Goal: Information Seeking & Learning: Learn about a topic

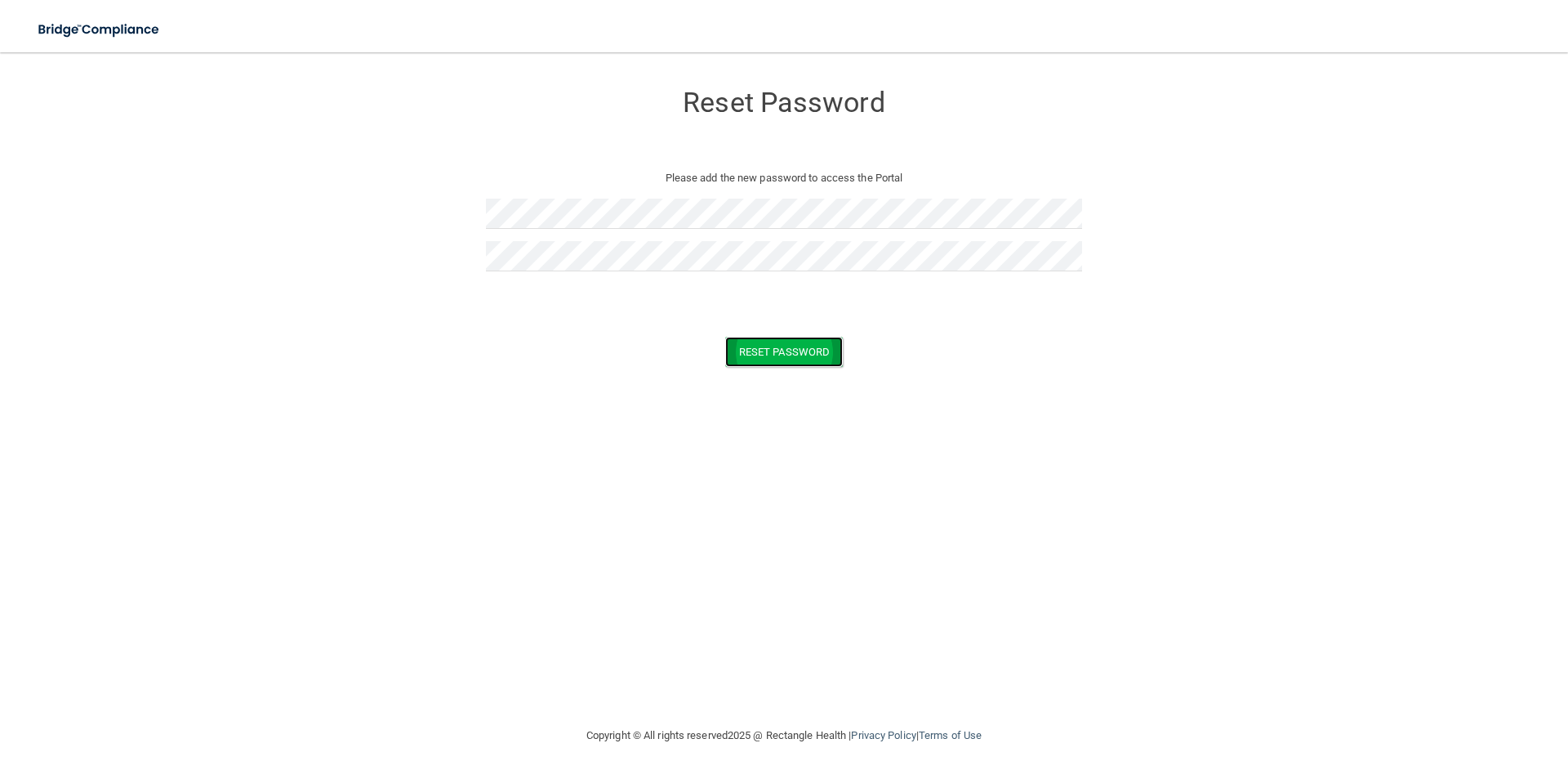
click at [766, 357] on button "Reset Password" at bounding box center [784, 352] width 118 height 30
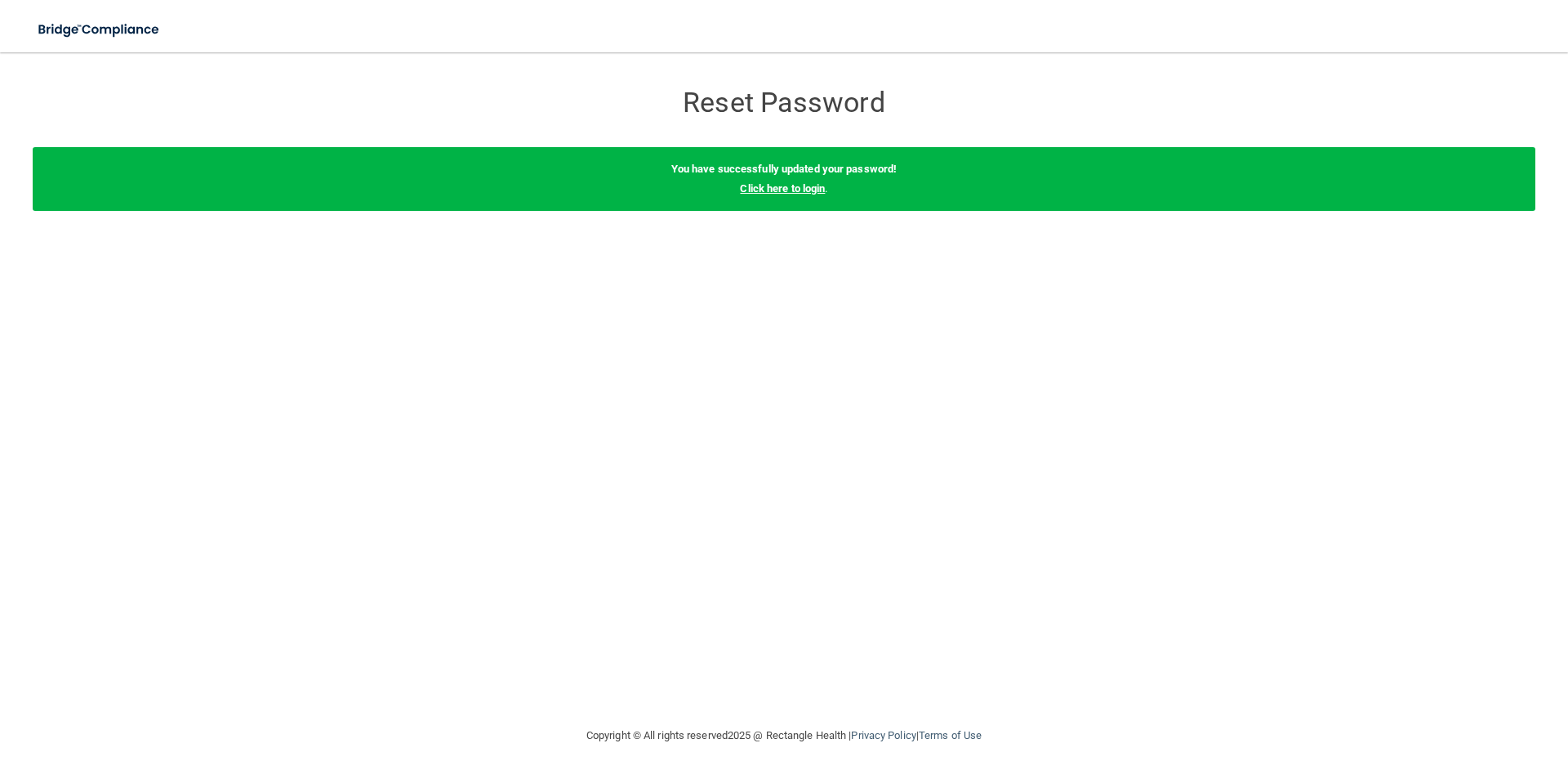
click at [775, 193] on link "Click here to login" at bounding box center [783, 188] width 85 height 13
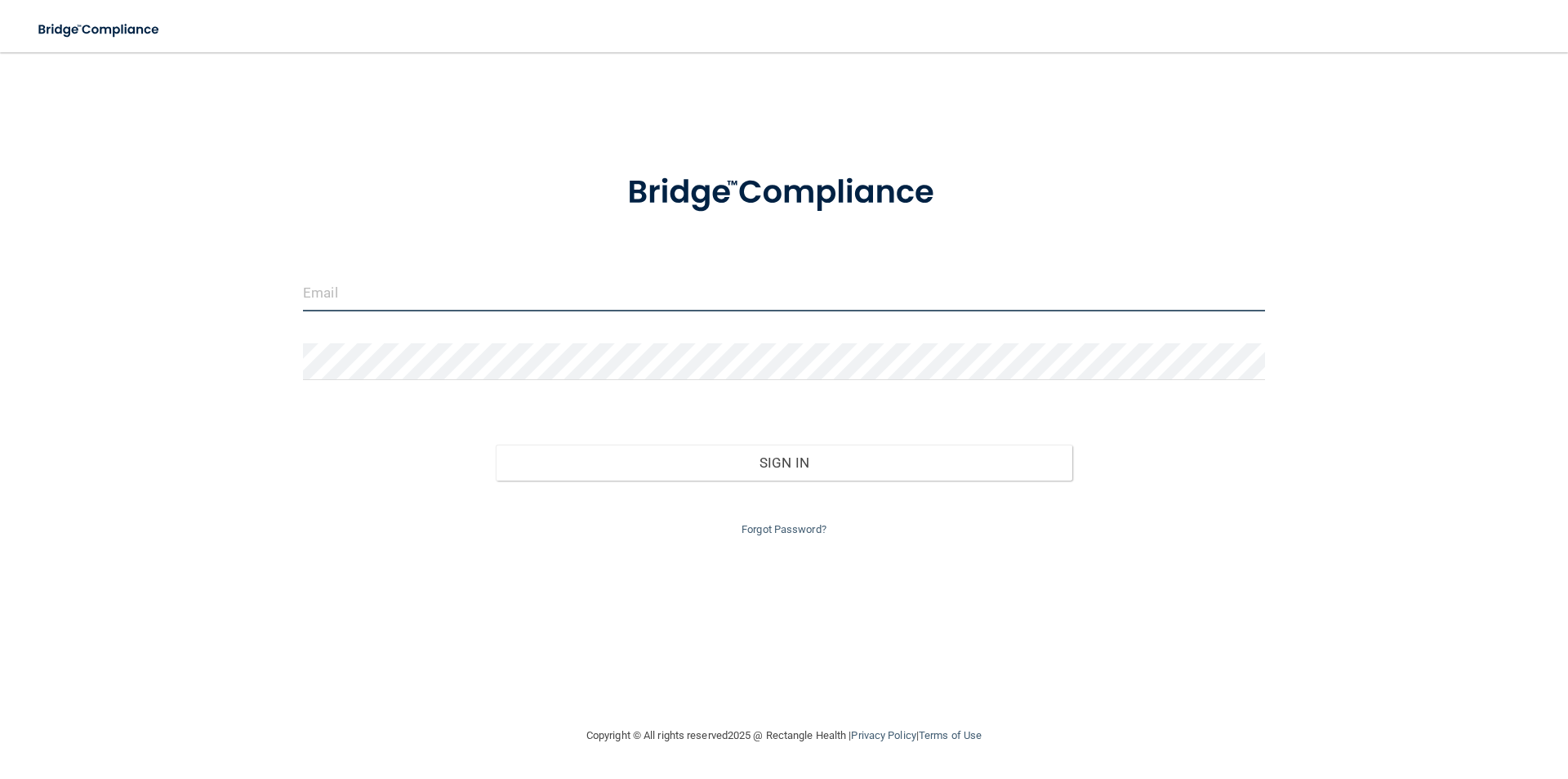
click at [400, 288] on input "email" at bounding box center [784, 293] width 962 height 37
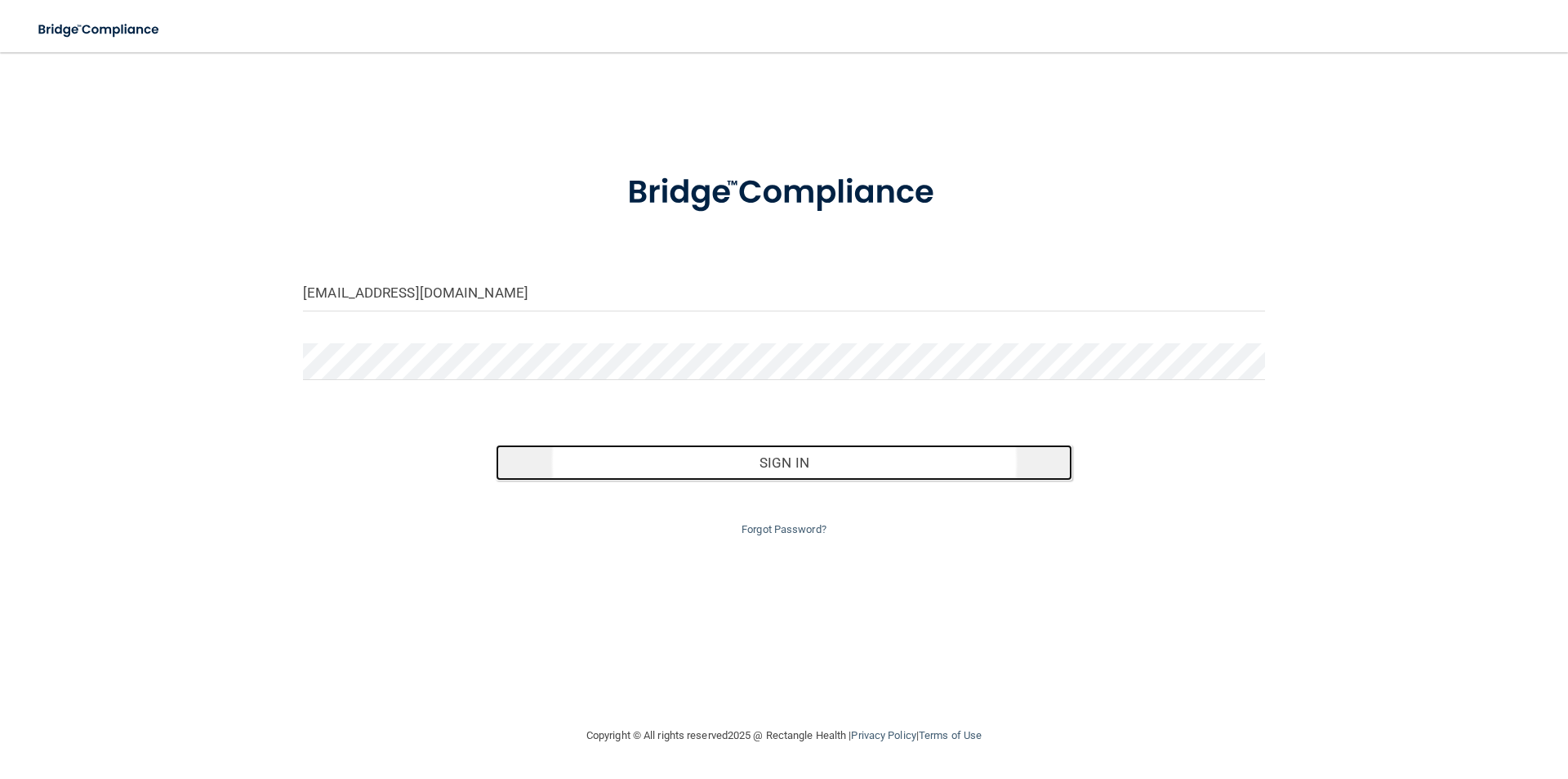
click at [776, 462] on button "Sign In" at bounding box center [784, 463] width 578 height 36
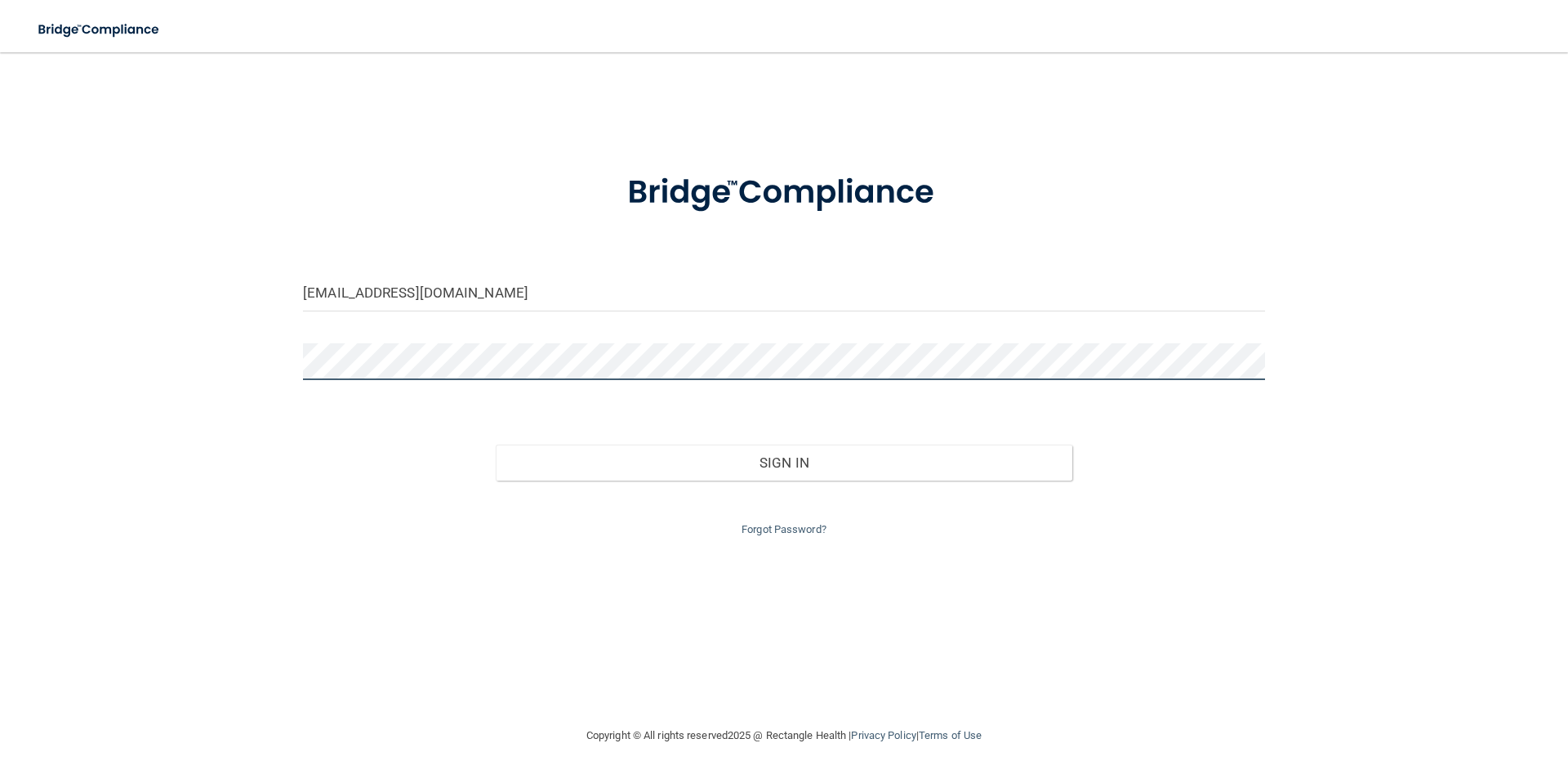
click at [496, 445] on button "Sign In" at bounding box center [784, 463] width 578 height 36
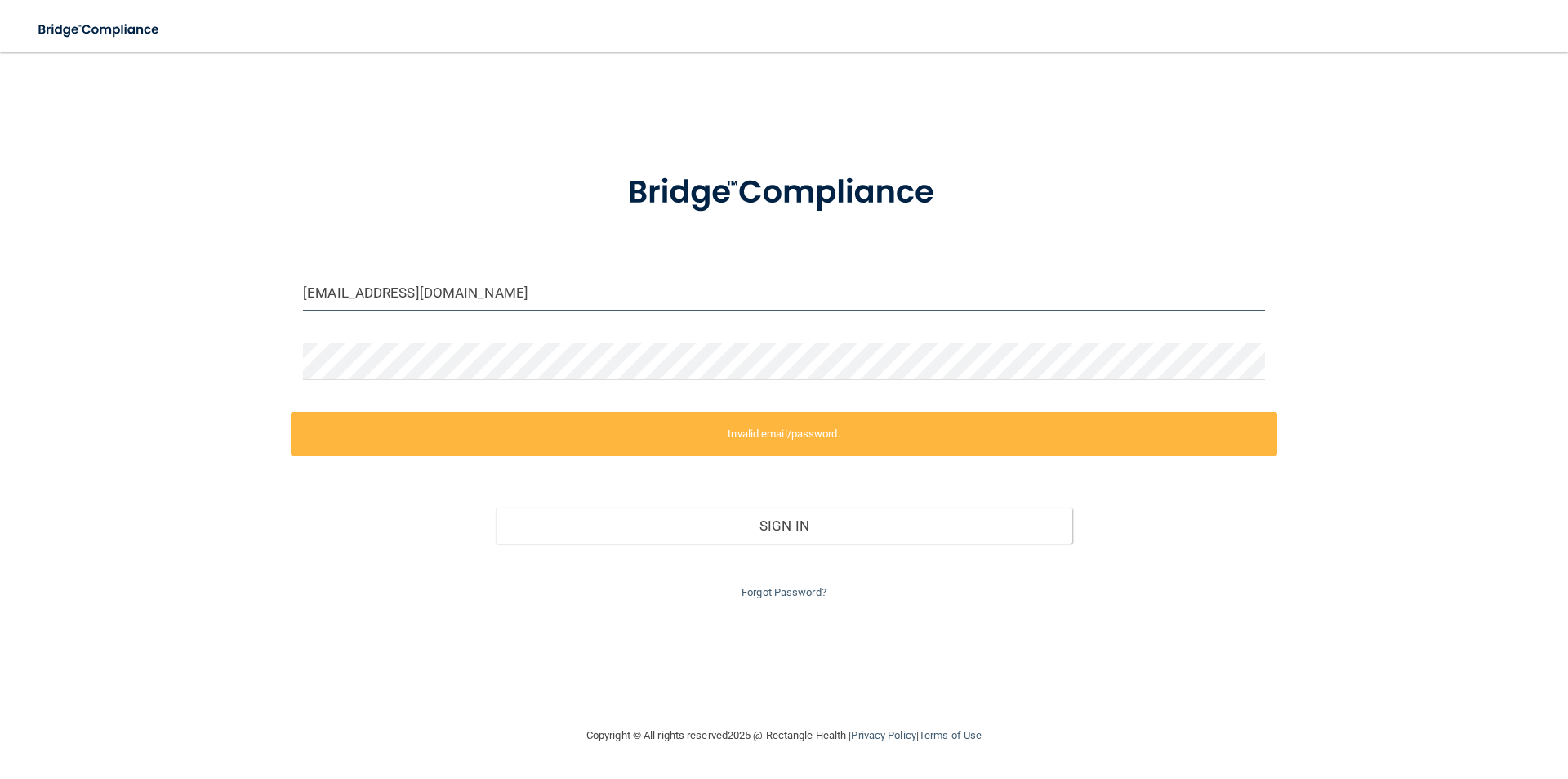
click at [376, 293] on input "[EMAIL_ADDRESS][DOMAIN_NAME]" at bounding box center [784, 293] width 962 height 37
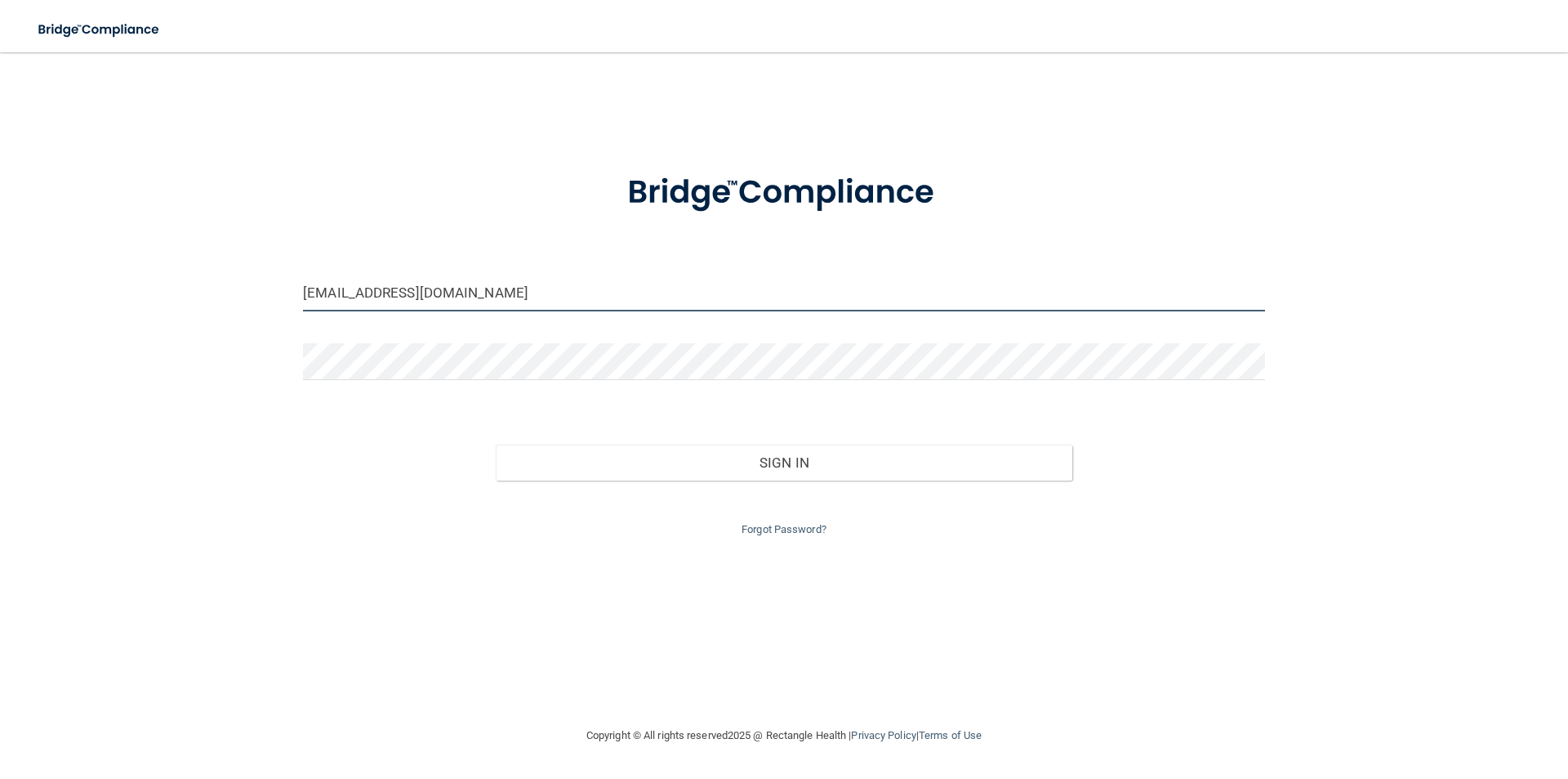
type input "[EMAIL_ADDRESS][DOMAIN_NAME]"
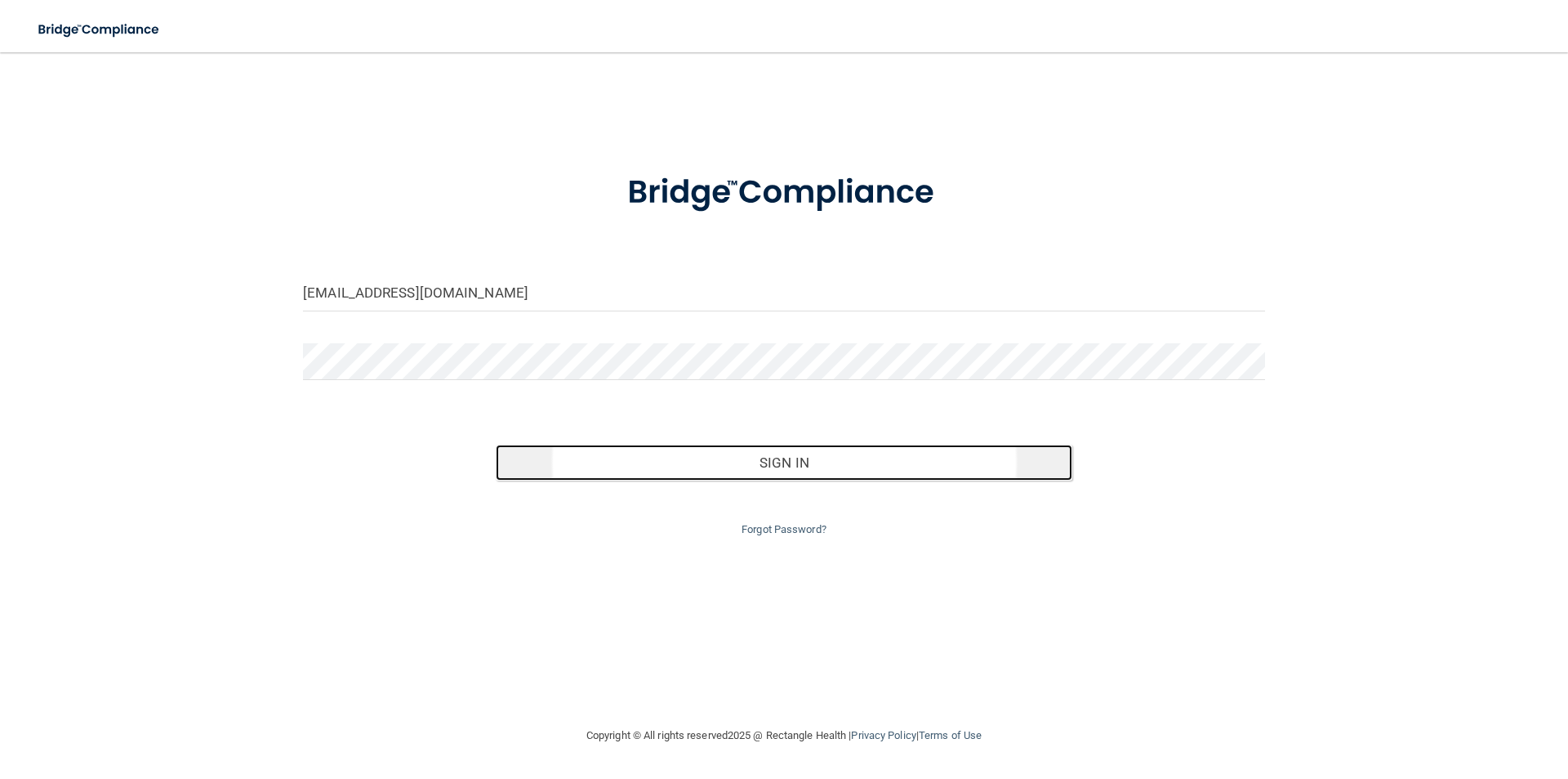
click at [799, 468] on button "Sign In" at bounding box center [784, 463] width 578 height 36
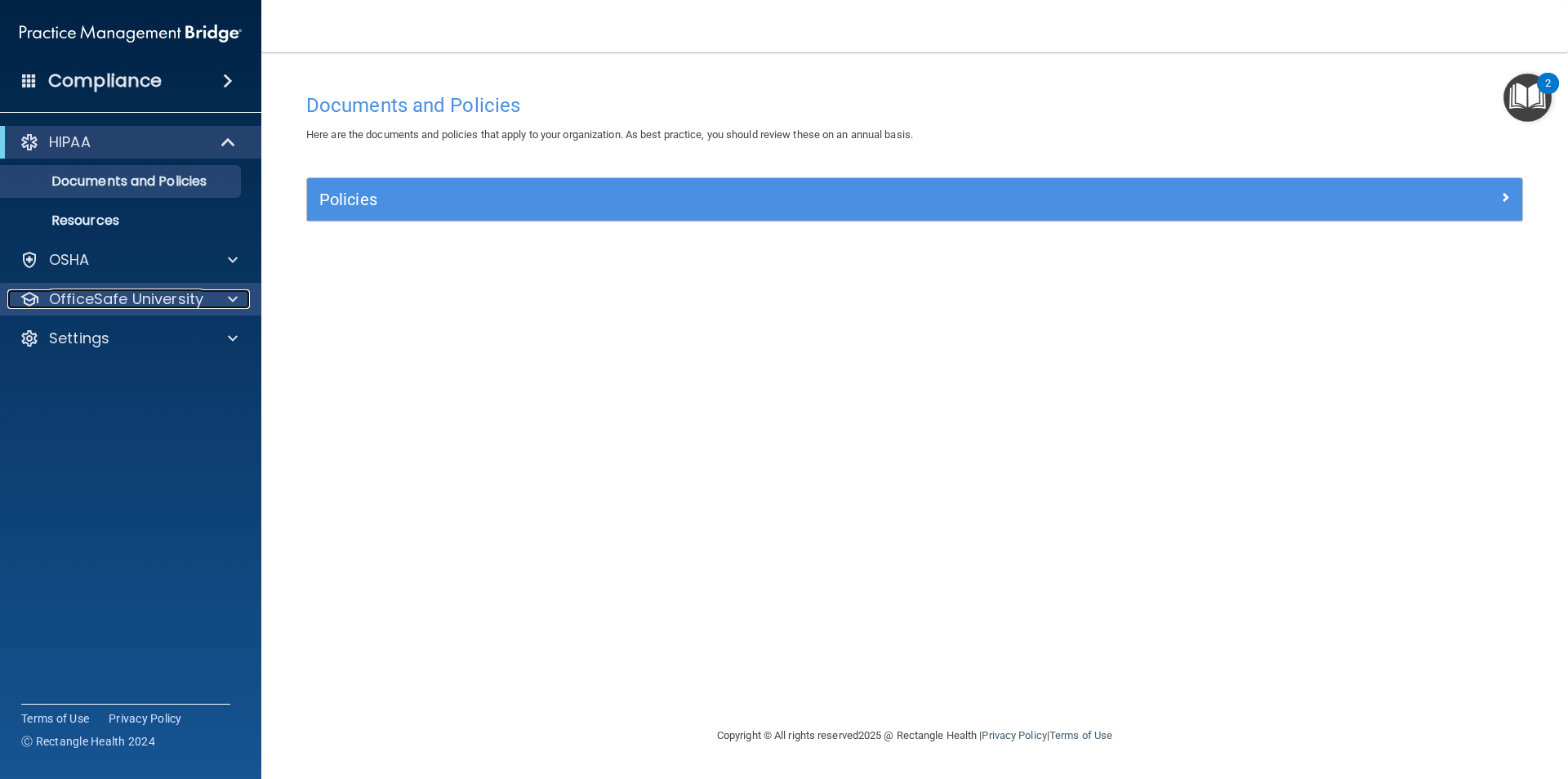
click at [241, 297] on div at bounding box center [230, 299] width 41 height 20
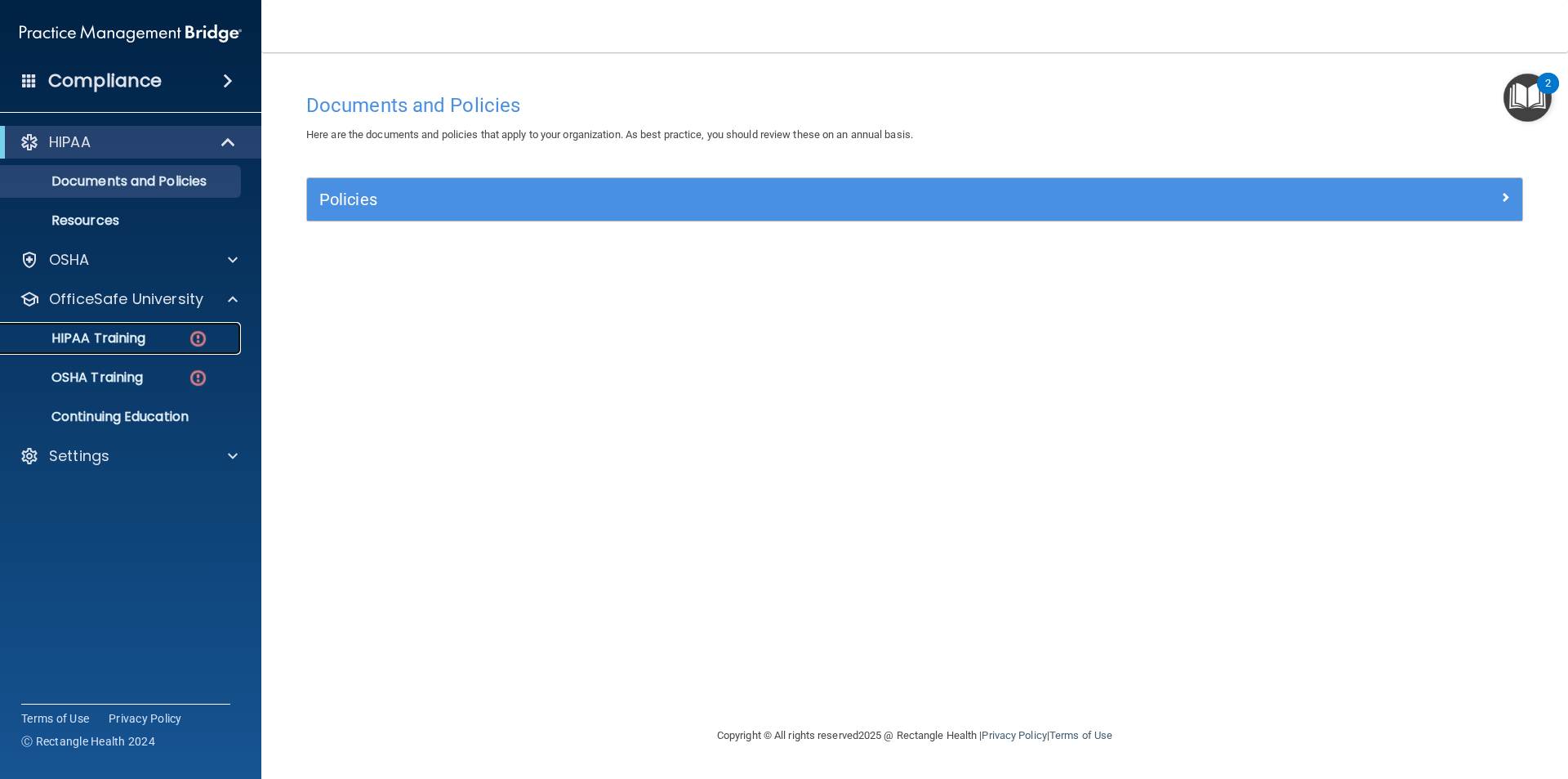
click at [125, 337] on p "HIPAA Training" at bounding box center [78, 338] width 135 height 17
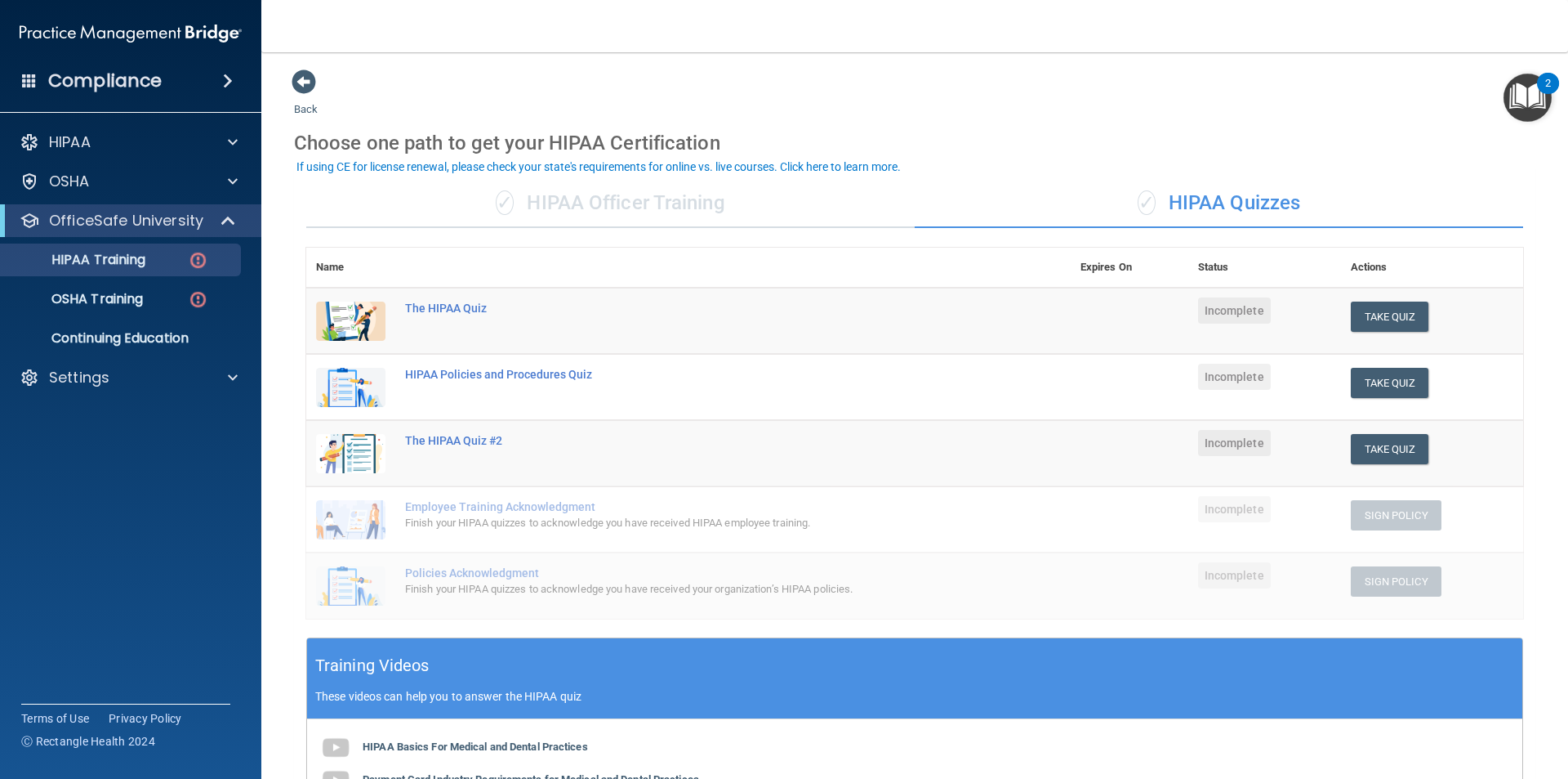
click at [504, 199] on span "✓" at bounding box center [504, 202] width 18 height 24
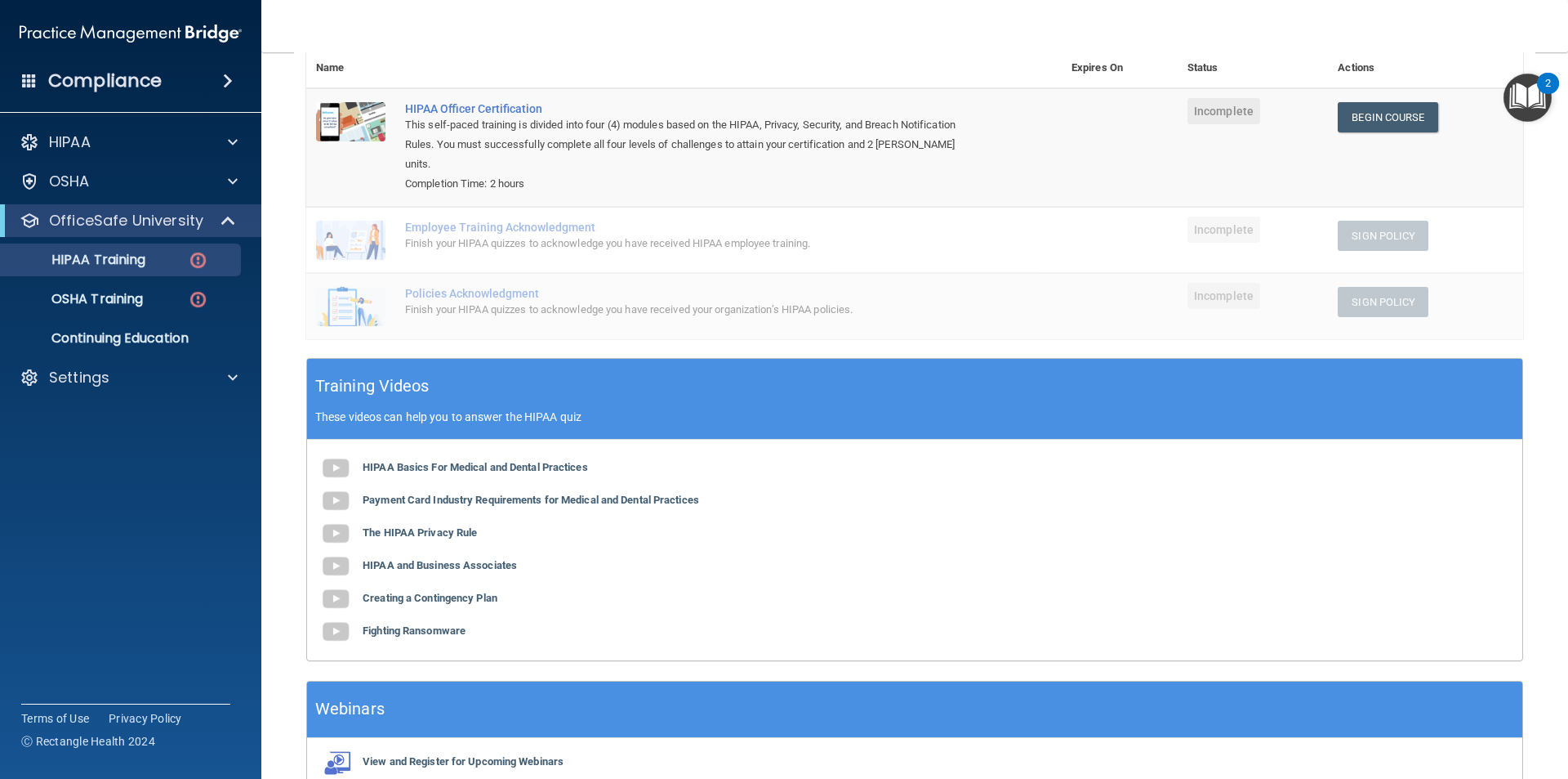
scroll to position [199, 0]
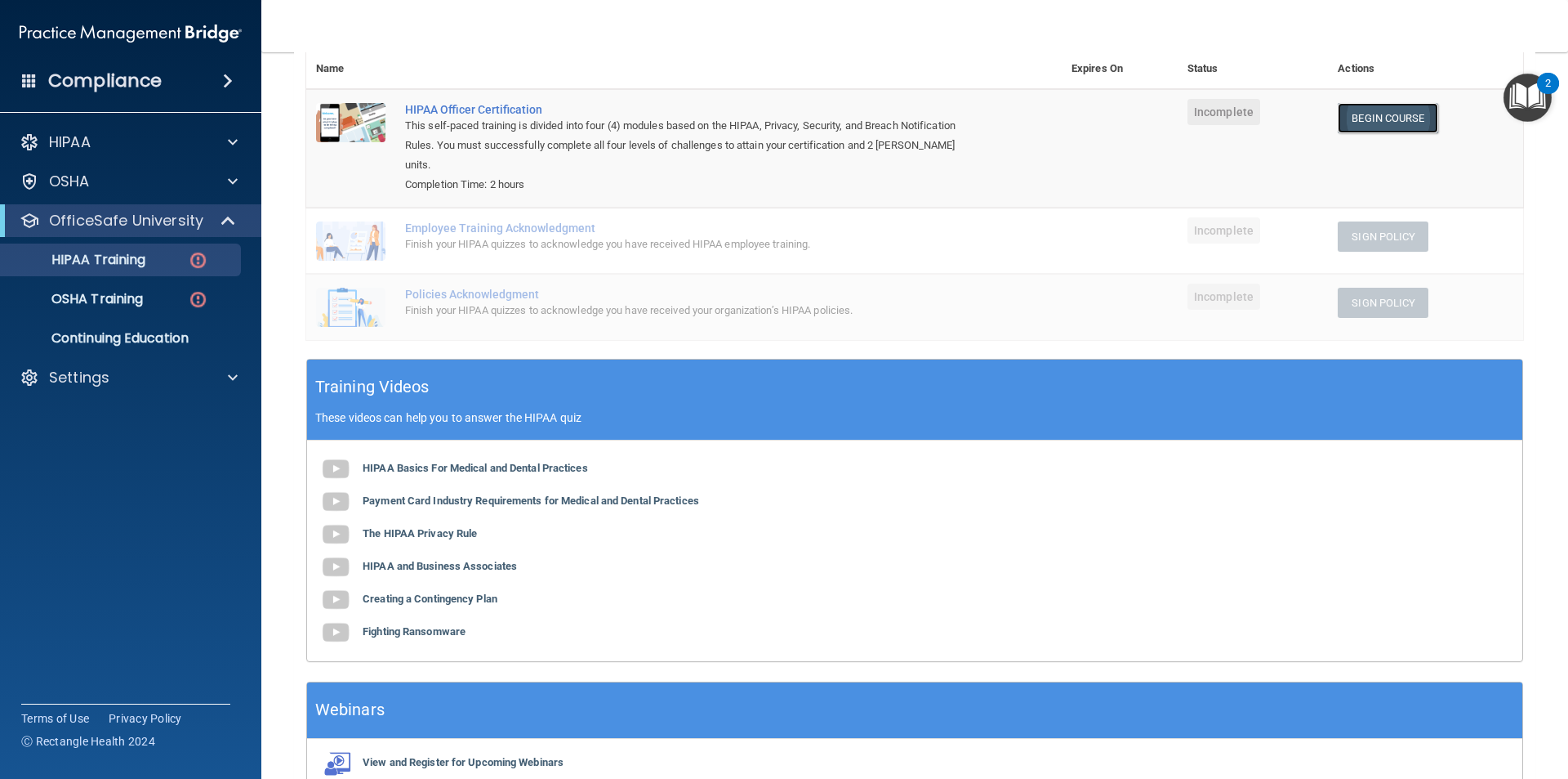
click at [1403, 115] on link "Begin Course" at bounding box center [1388, 118] width 100 height 30
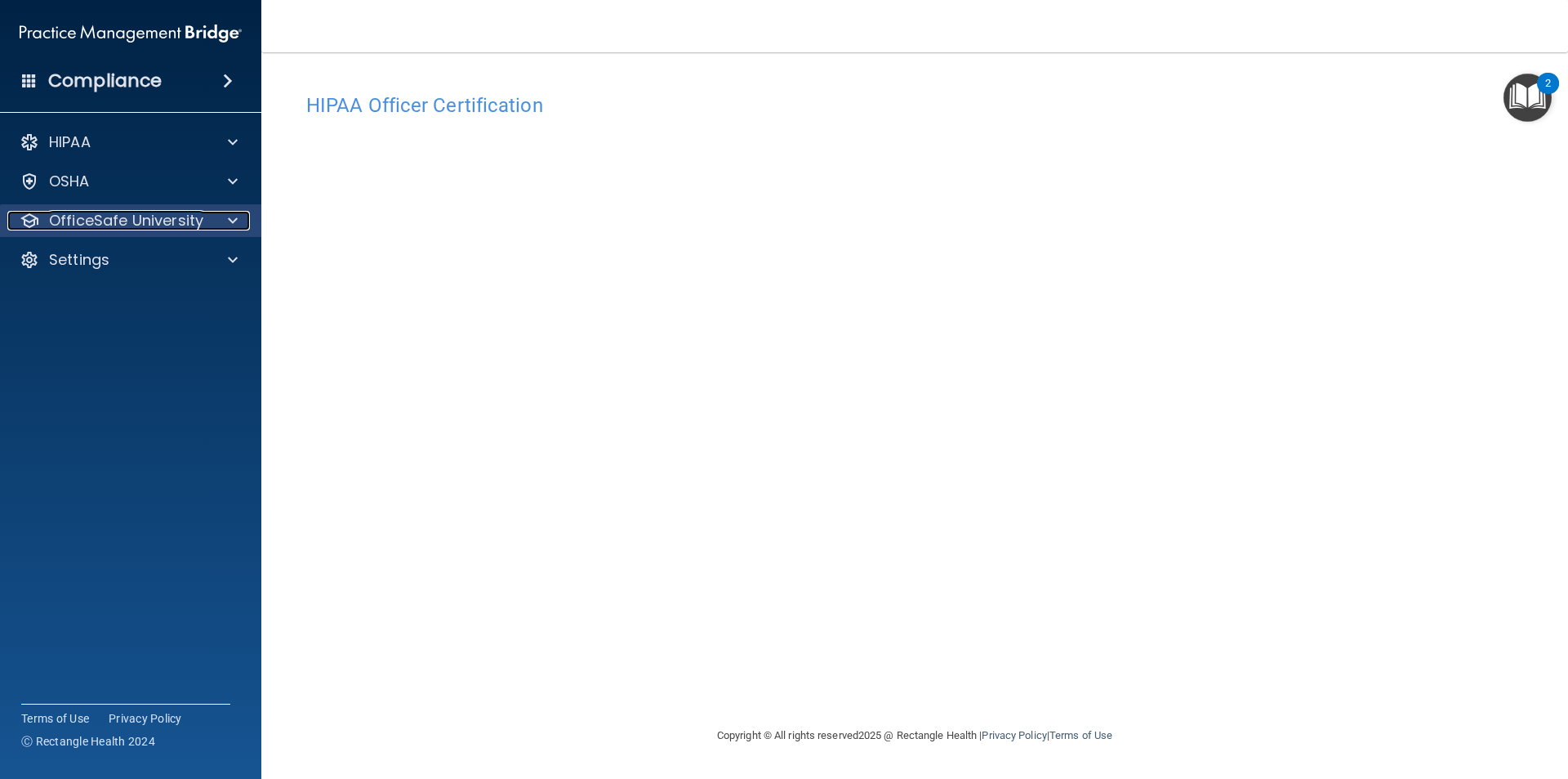
click at [236, 224] on span at bounding box center [233, 220] width 10 height 20
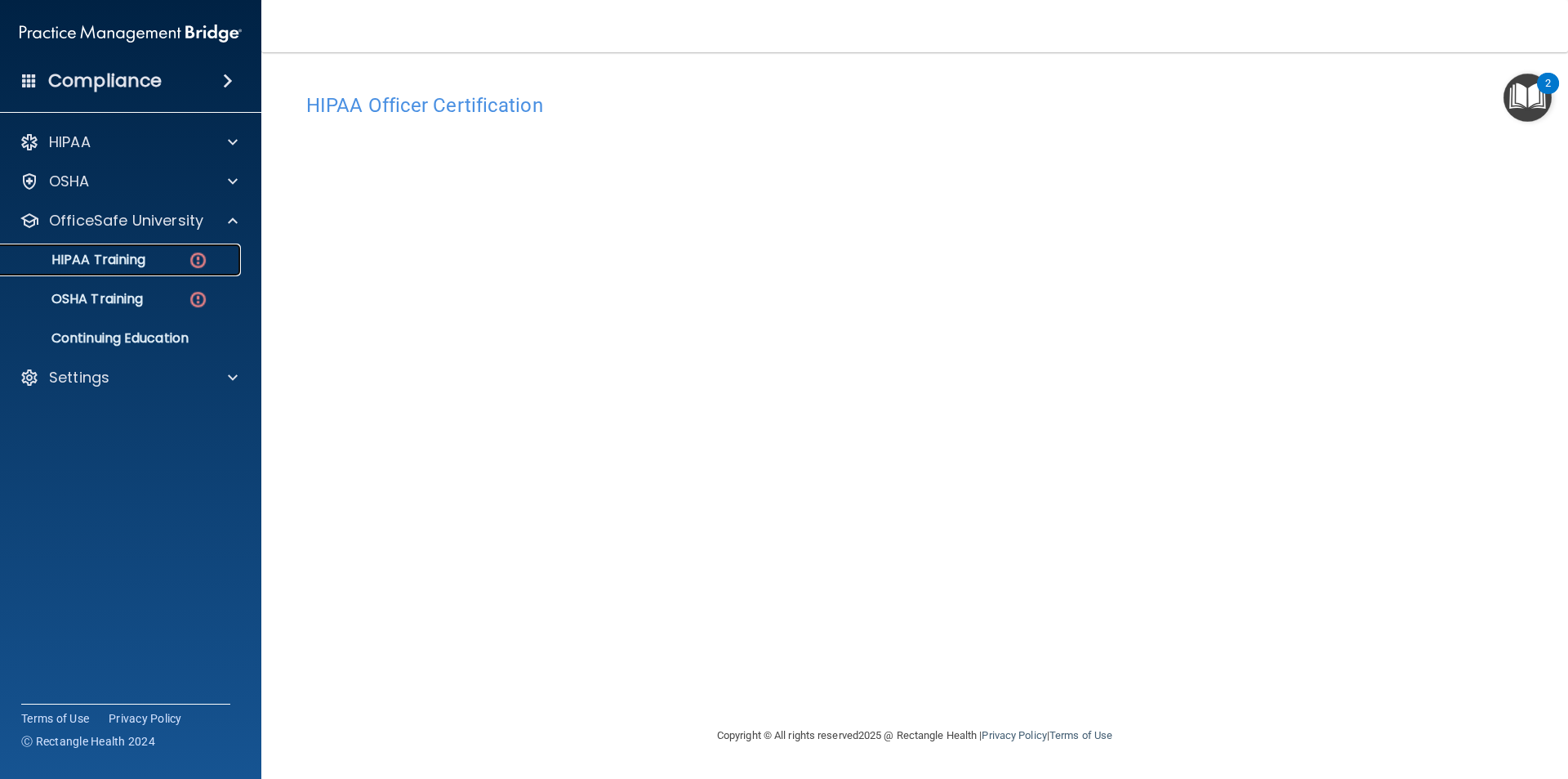
click at [75, 264] on p "HIPAA Training" at bounding box center [78, 260] width 135 height 17
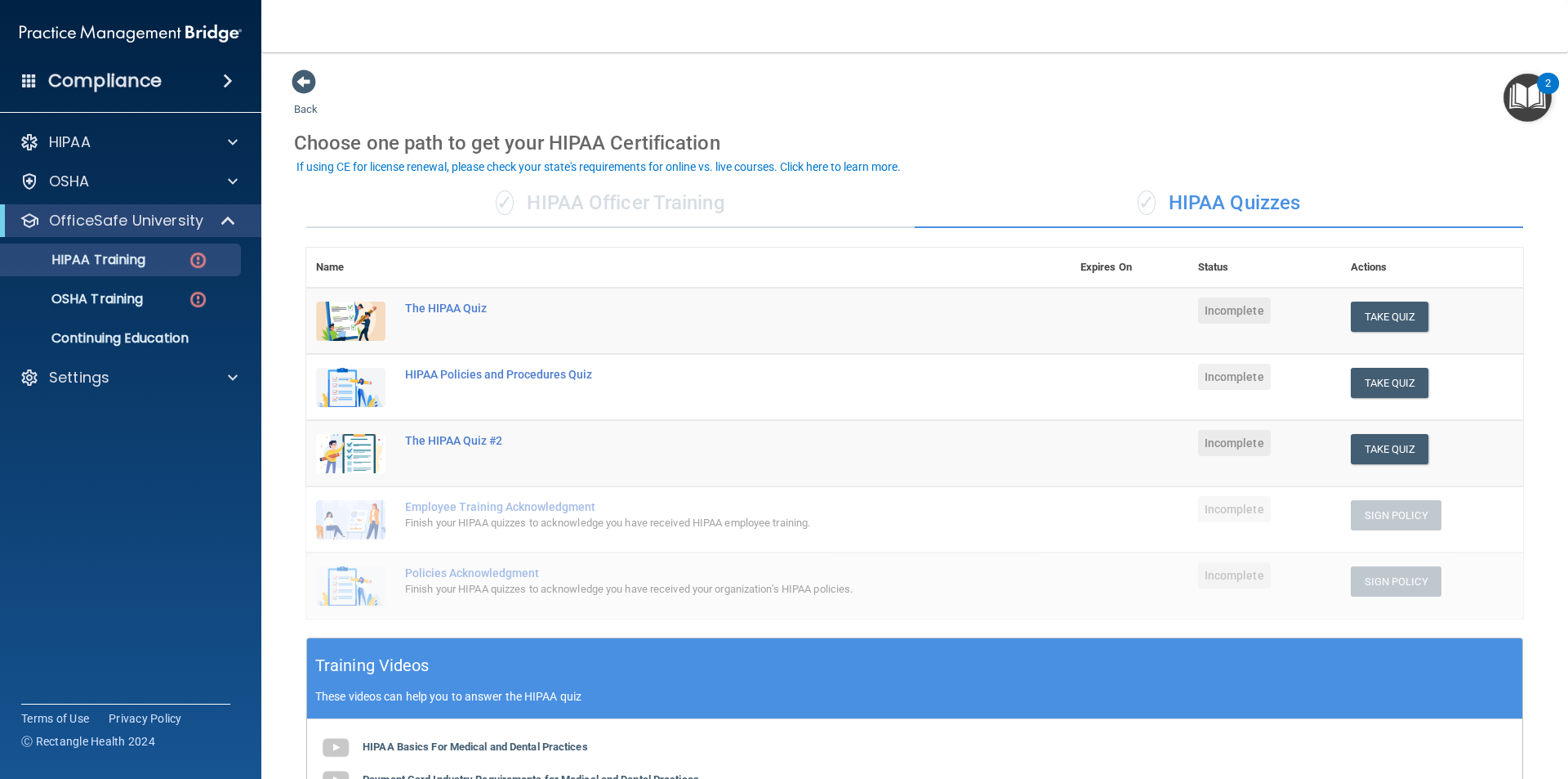
click at [653, 205] on div "✓ HIPAA Officer Training" at bounding box center [610, 204] width 608 height 49
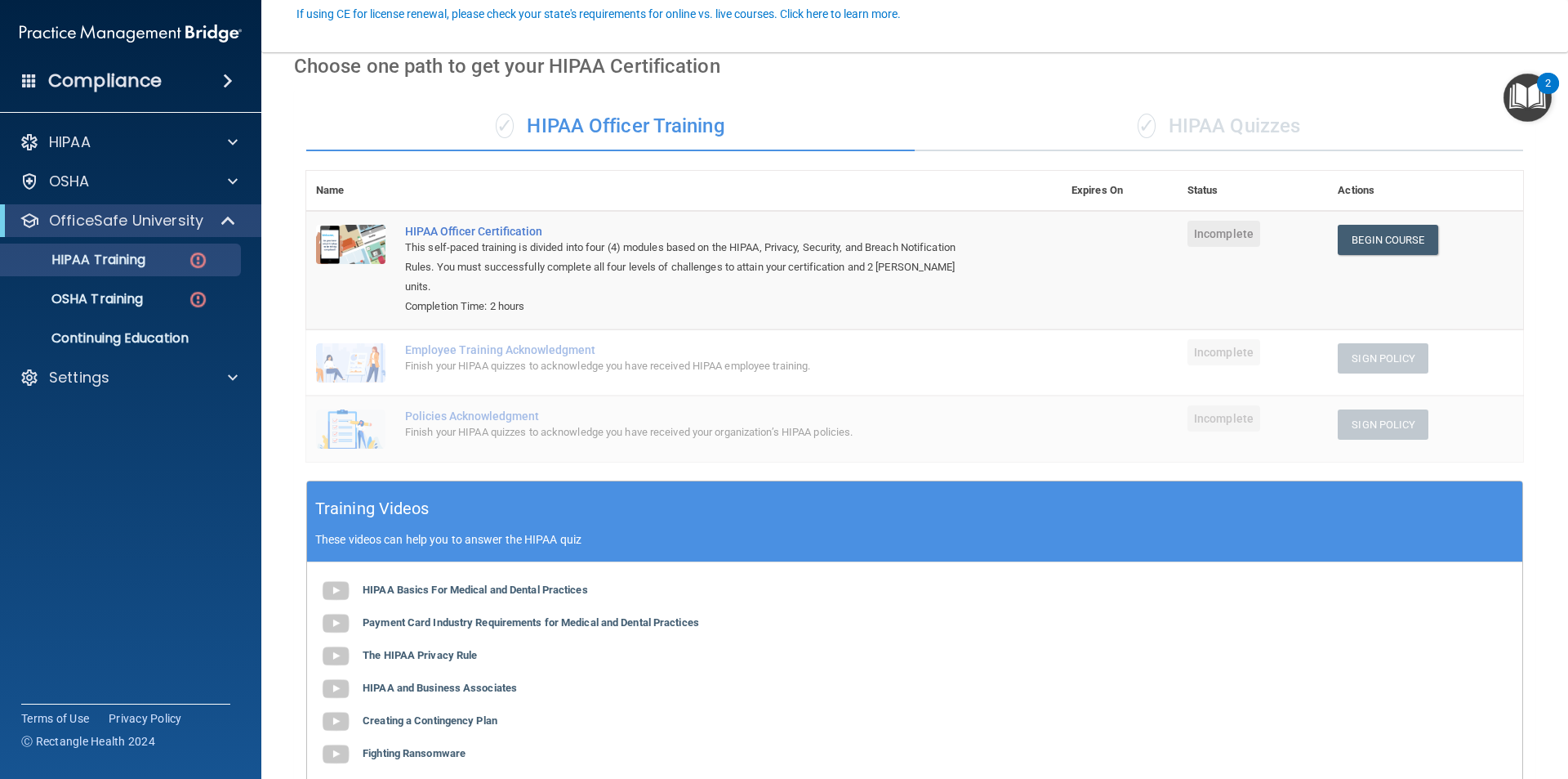
scroll to position [164, 0]
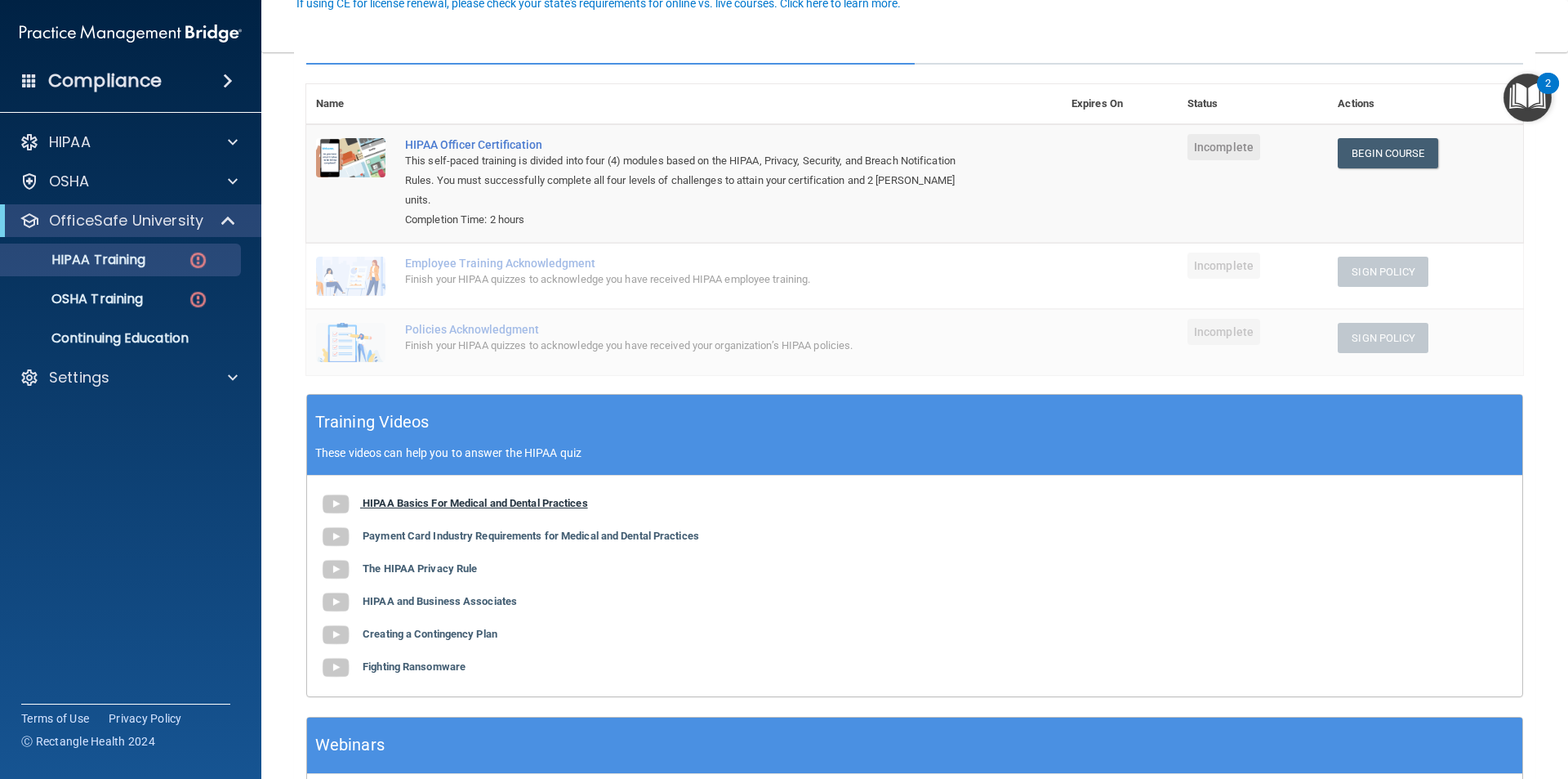
click at [469, 497] on b "HIPAA Basics For Medical and Dental Practices" at bounding box center [475, 503] width 225 height 13
